Goal: Transaction & Acquisition: Download file/media

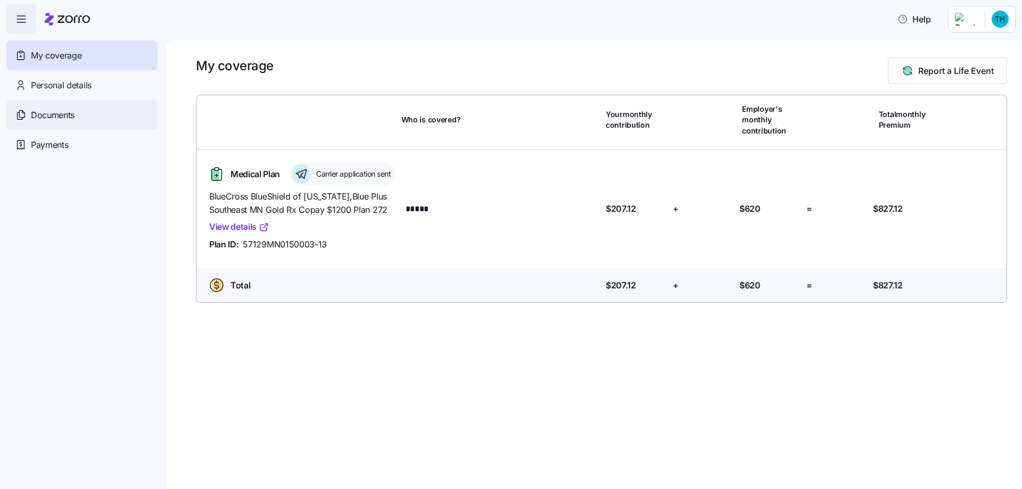
click at [45, 118] on span "Documents" at bounding box center [53, 115] width 44 height 13
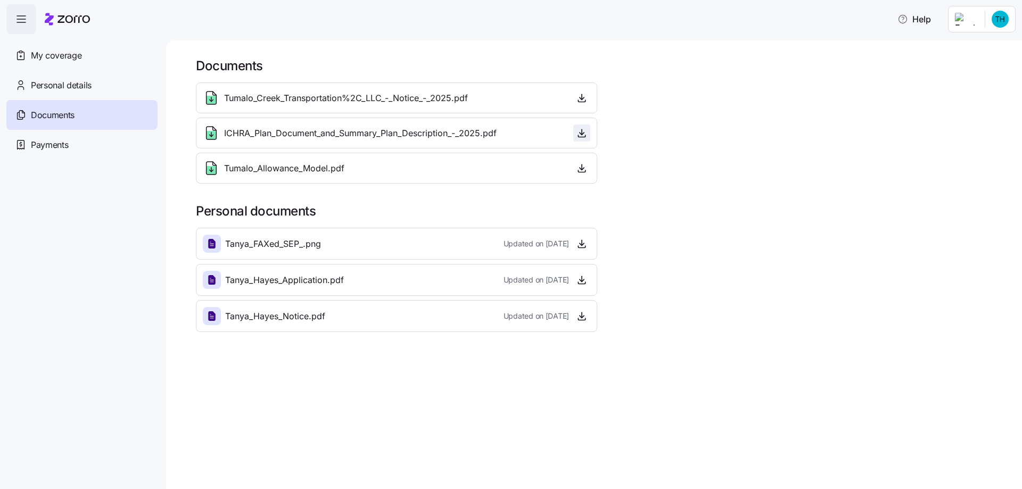
click at [581, 133] on icon "button" at bounding box center [581, 133] width 11 height 11
click at [304, 368] on div "Documents Tumalo_Creek_Transportation%2C_LLC_-_Notice_-_2025.pdf ICHRA_Plan_Doc…" at bounding box center [594, 264] width 856 height 449
click at [582, 98] on icon "button" at bounding box center [582, 97] width 0 height 5
click at [581, 170] on icon "button" at bounding box center [581, 168] width 11 height 11
click at [778, 200] on div "Documents Tumalo_Creek_Transportation%2C_LLC_-_Notice_-_2025.pdf ICHRA_Plan_Doc…" at bounding box center [601, 194] width 811 height 275
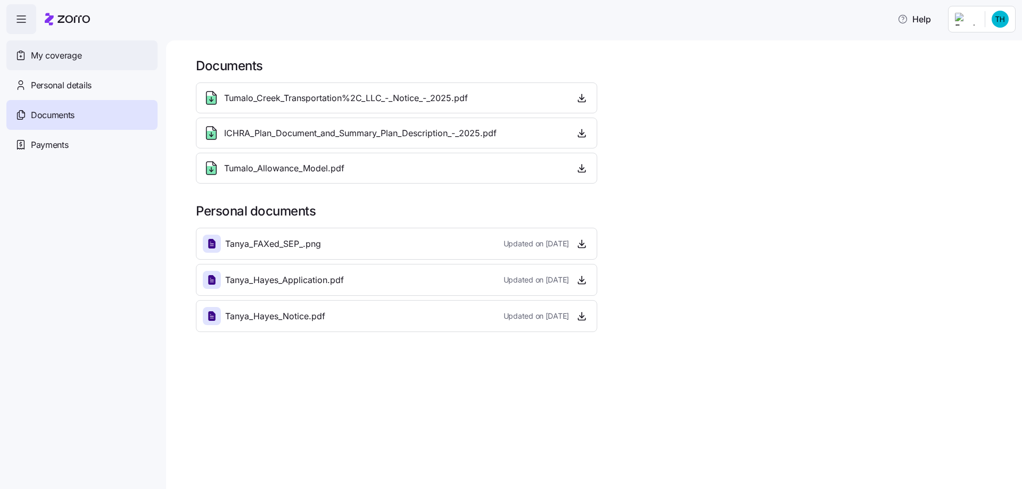
click at [50, 56] on span "My coverage" at bounding box center [56, 55] width 51 height 13
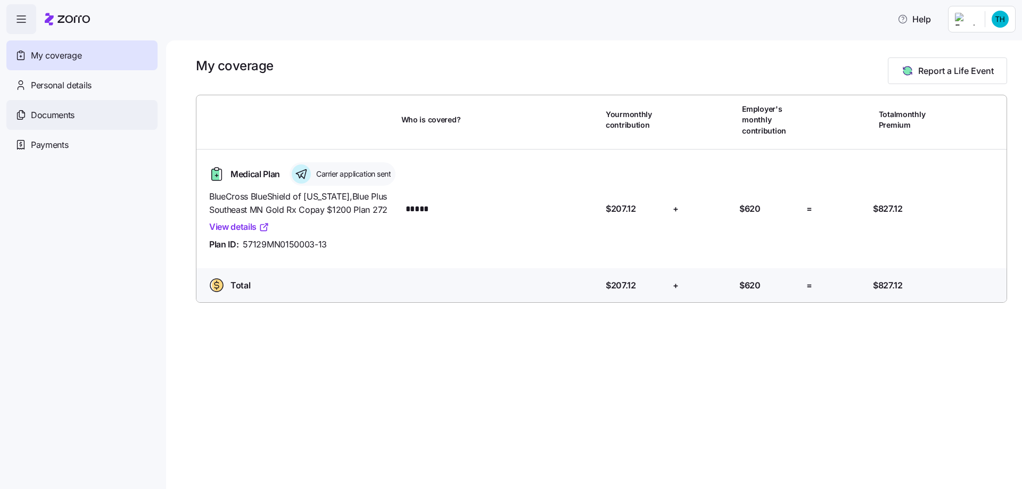
click at [58, 116] on span "Documents" at bounding box center [53, 115] width 44 height 13
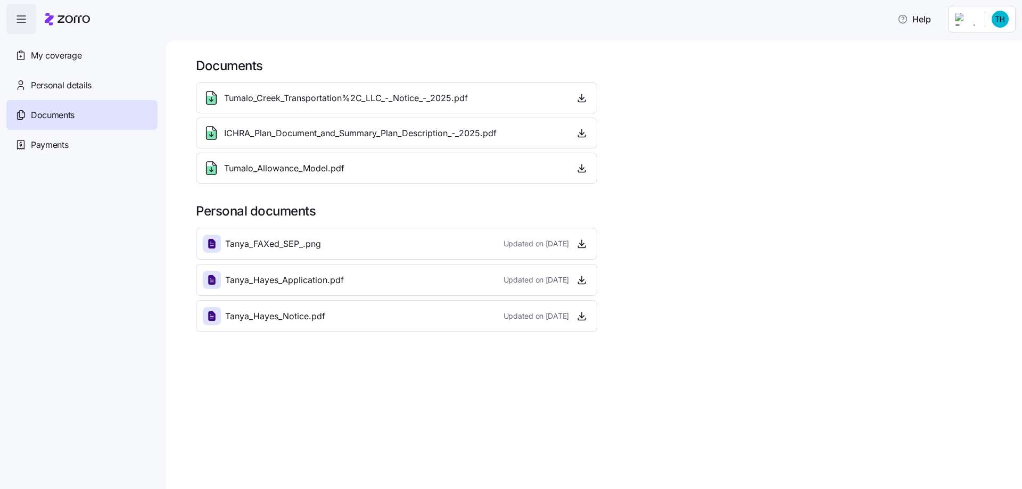
click at [282, 245] on span "Tanya_FAXed_SEP_.png" at bounding box center [273, 243] width 96 height 13
click at [583, 242] on icon "button" at bounding box center [581, 243] width 11 height 11
click at [581, 279] on icon "button" at bounding box center [581, 280] width 11 height 11
